Goal: Find specific page/section: Find specific page/section

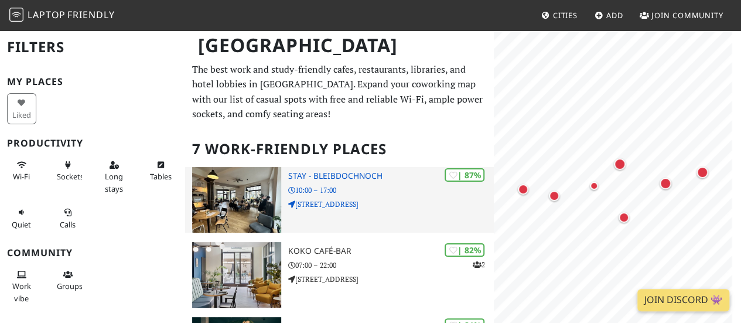
click at [266, 212] on img at bounding box center [236, 200] width 89 height 66
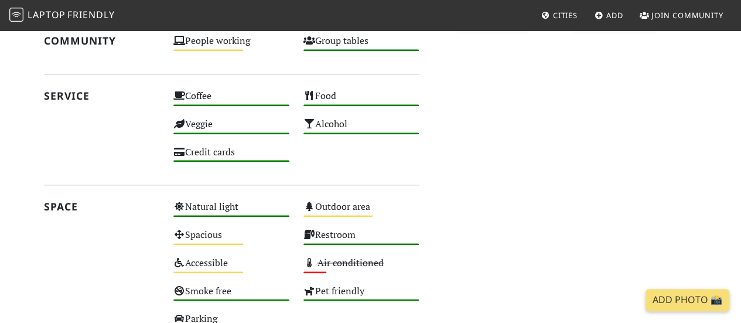
scroll to position [615, 0]
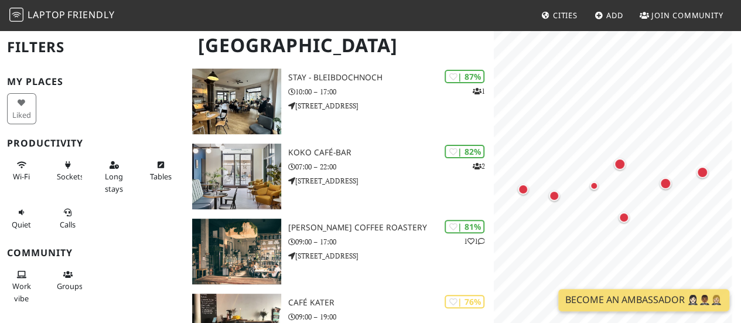
scroll to position [33, 0]
